Goal: Check status: Check status

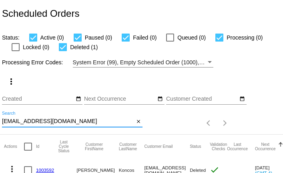
click at [69, 122] on input "[EMAIL_ADDRESS][DOMAIN_NAME]" at bounding box center [68, 121] width 132 height 6
paste input "sondra500@hot"
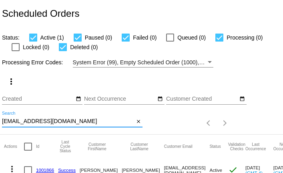
scroll to position [31, 0]
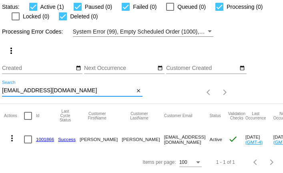
type input "[EMAIL_ADDRESS][DOMAIN_NAME]"
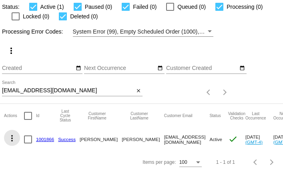
click at [11, 138] on mat-icon "more_vert" at bounding box center [12, 139] width 10 height 10
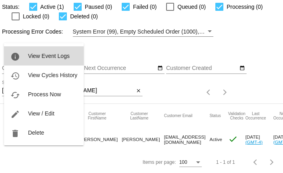
click at [42, 55] on span "View Event Logs" at bounding box center [49, 56] width 42 height 6
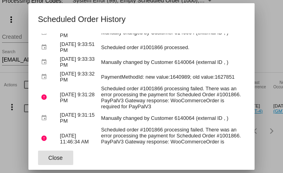
scroll to position [32, 0]
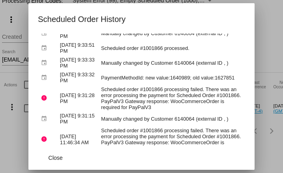
click at [26, 22] on div at bounding box center [141, 86] width 283 height 173
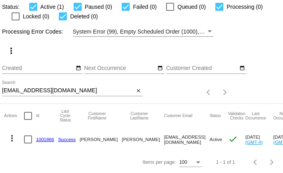
click at [94, 92] on input "[EMAIL_ADDRESS][DOMAIN_NAME]" at bounding box center [68, 91] width 132 height 6
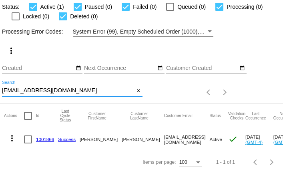
click at [94, 92] on input "[EMAIL_ADDRESS][DOMAIN_NAME]" at bounding box center [68, 91] width 132 height 6
